Goal: Transaction & Acquisition: Purchase product/service

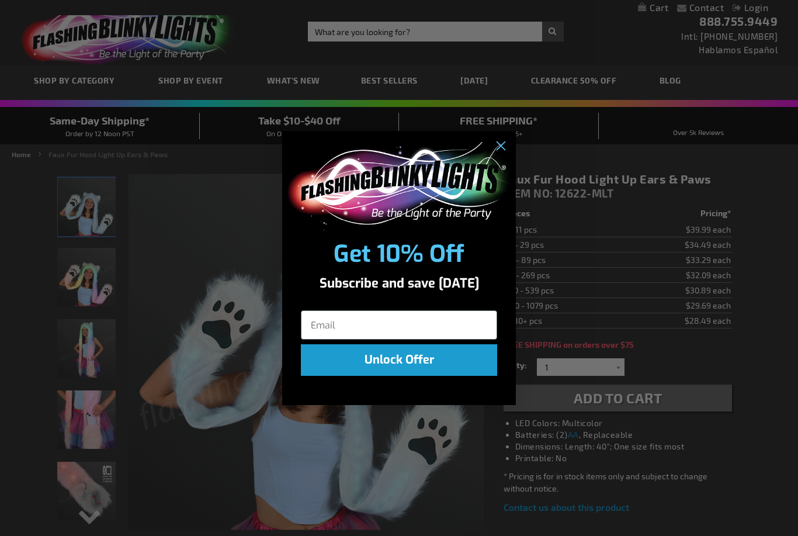
click at [504, 148] on icon "Close dialog" at bounding box center [501, 146] width 8 height 8
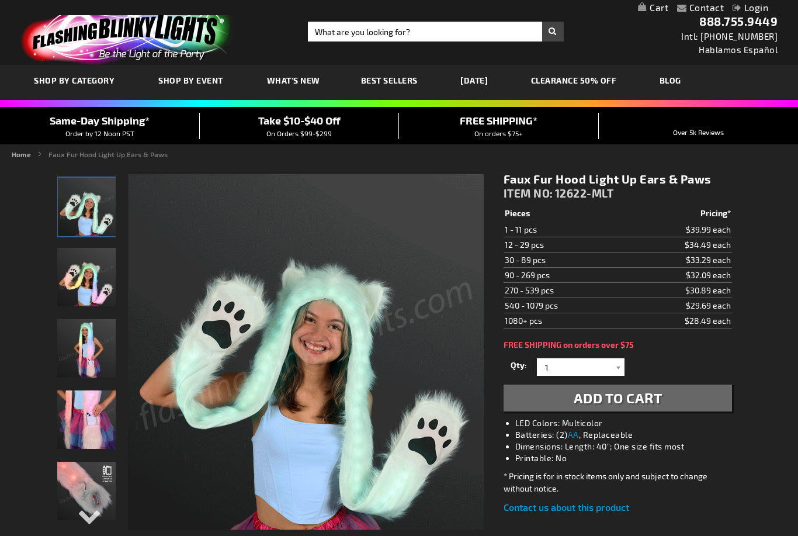
click at [394, 80] on span "Best Sellers" at bounding box center [389, 80] width 57 height 10
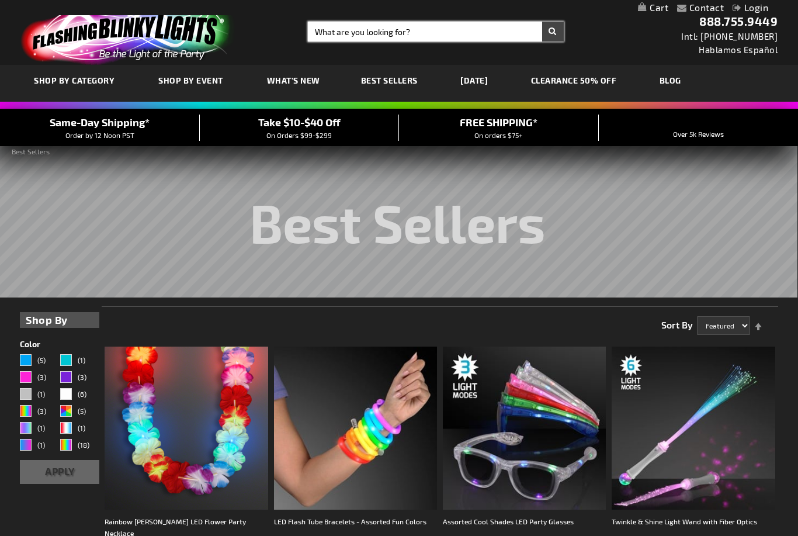
click at [451, 34] on input "Search" at bounding box center [435, 32] width 255 height 20
click at [454, 33] on input "Search" at bounding box center [435, 32] width 255 height 20
type input "Fur"
click at [553, 32] on button "Search" at bounding box center [553, 32] width 22 height 20
